Goal: Task Accomplishment & Management: Use online tool/utility

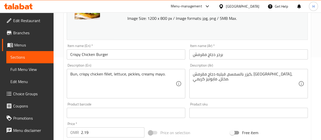
scroll to position [83, 0]
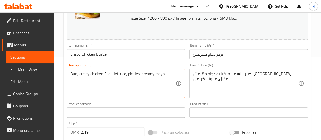
drag, startPoint x: 139, startPoint y: 73, endPoint x: 164, endPoint y: 76, distance: 24.5
click at [164, 76] on textarea "Bun, crispy chicken fillet, lettuce, pickles, creamy mayo." at bounding box center [122, 83] width 105 height 24
click at [158, 73] on textarea "Bun, crispy chicken fillet, lettuce, pickles, house sauce." at bounding box center [122, 83] width 105 height 24
type textarea "Bun, crispy chicken fillet, lettuce, pickles, house sauce."
drag, startPoint x: 139, startPoint y: 72, endPoint x: 162, endPoint y: 76, distance: 23.6
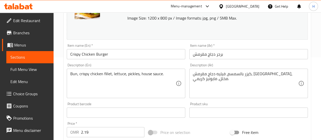
drag, startPoint x: 192, startPoint y: 75, endPoint x: 220, endPoint y: 72, distance: 28.5
click at [220, 72] on div "كيزر بالسمسم، فيليه دجاج مقرمش، [GEOGRAPHIC_DATA]، مخلل، مايونيز كريمي. Descrip…" at bounding box center [248, 82] width 118 height 29
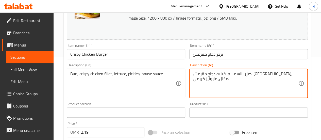
drag, startPoint x: 216, startPoint y: 75, endPoint x: 192, endPoint y: 73, distance: 24.4
click at [192, 73] on div "كيزر بالسمسم، فيليه دجاج مقرمش، [GEOGRAPHIC_DATA]، مخلل، مايونيز كريمي. Descrip…" at bounding box center [248, 82] width 118 height 29
paste textarea "صلصة البيت."
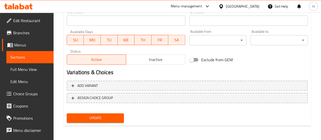
type textarea "كيزر بالسمسم، فيليه دجاج مقرمش، [GEOGRAPHIC_DATA]، مخلل، صلصة البيت. ."
click at [94, 117] on span "Update" at bounding box center [95, 118] width 49 height 6
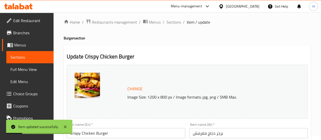
scroll to position [0, 0]
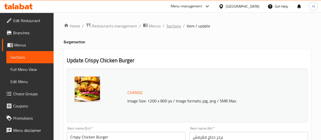
click at [173, 26] on span "Sections" at bounding box center [173, 26] width 14 height 6
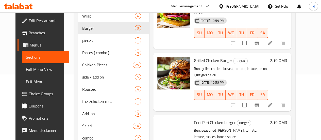
scroll to position [66, 0]
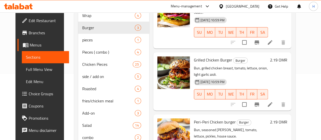
click at [277, 100] on li at bounding box center [270, 104] width 14 height 9
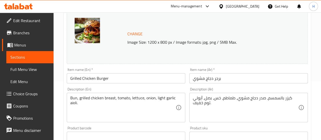
scroll to position [59, 0]
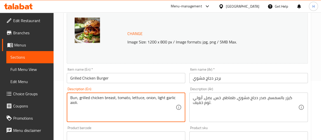
drag, startPoint x: 78, startPoint y: 103, endPoint x: 155, endPoint y: 100, distance: 76.6
click at [153, 99] on textarea "Bun, grilled chicken breast, tomato, lettuce, onion,house sauce" at bounding box center [122, 107] width 105 height 24
type textarea "Bun, grilled chicken breast, tomato, lettuce, onion ,house sauce"
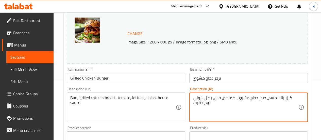
drag, startPoint x: 203, startPoint y: 102, endPoint x: 209, endPoint y: 97, distance: 7.7
paste textarea "لصة البيت."
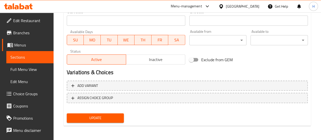
type textarea "كيزر بالسمسم، صدر دجاج مشوي، طماطم، خس، بصل، صلصة البيت."
click at [94, 117] on span "Update" at bounding box center [95, 118] width 49 height 6
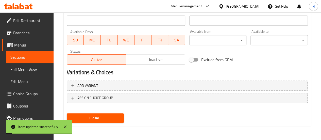
scroll to position [0, 0]
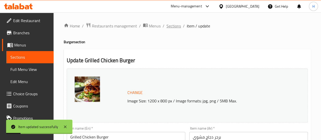
click at [170, 25] on span "Sections" at bounding box center [173, 26] width 14 height 6
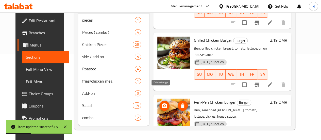
scroll to position [88, 0]
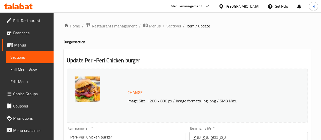
click at [171, 26] on span "Sections" at bounding box center [173, 26] width 14 height 6
